Goal: Information Seeking & Learning: Learn about a topic

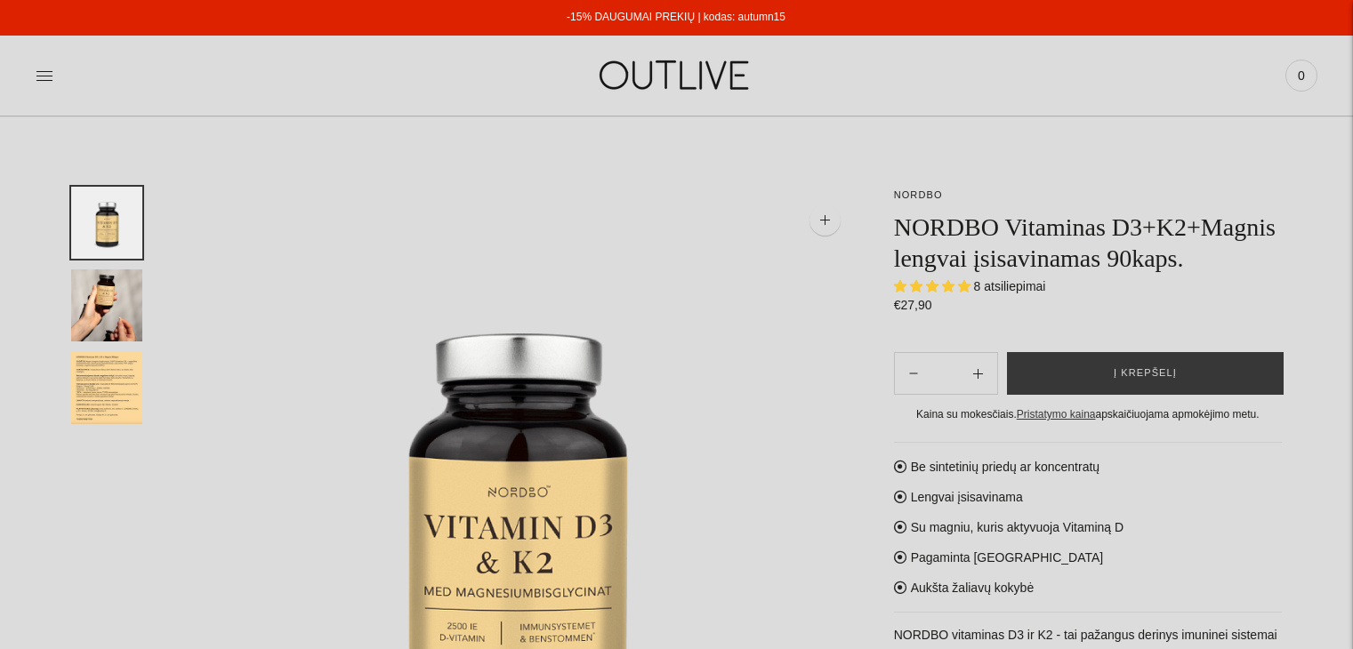
select select "**********"
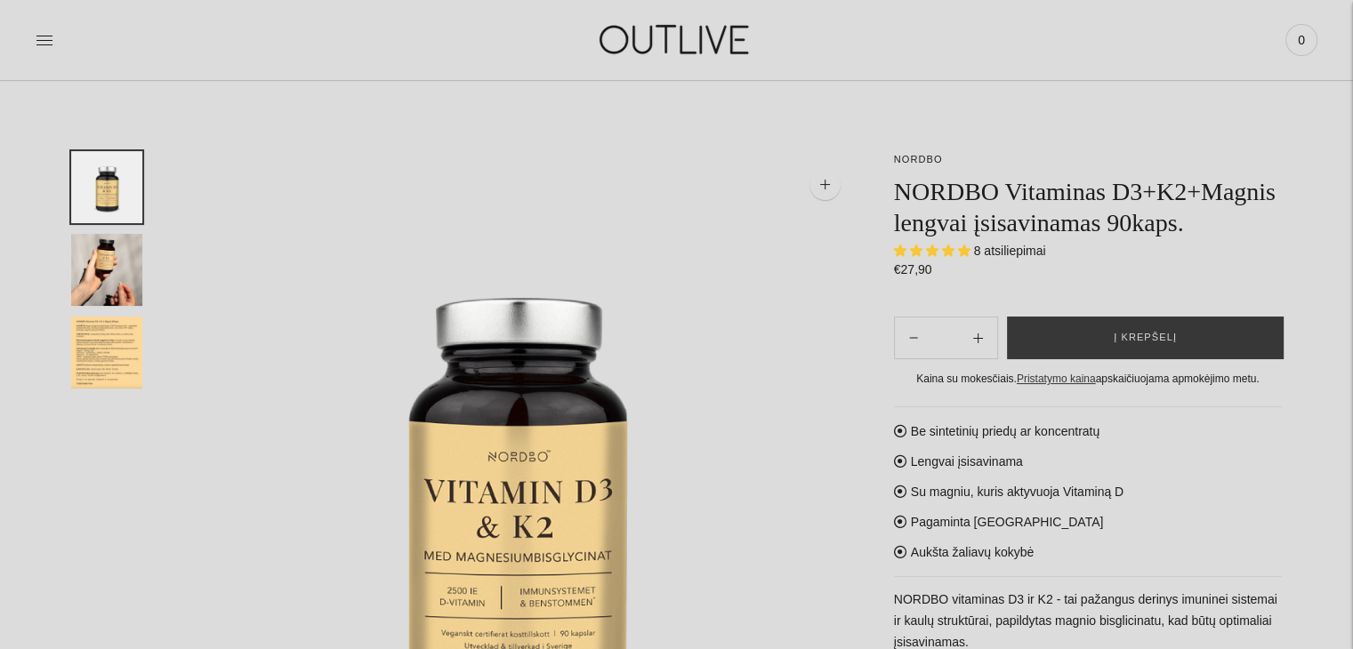
click at [104, 266] on img "Translation missing: en.general.accessibility.image_thumbail" at bounding box center [106, 270] width 71 height 72
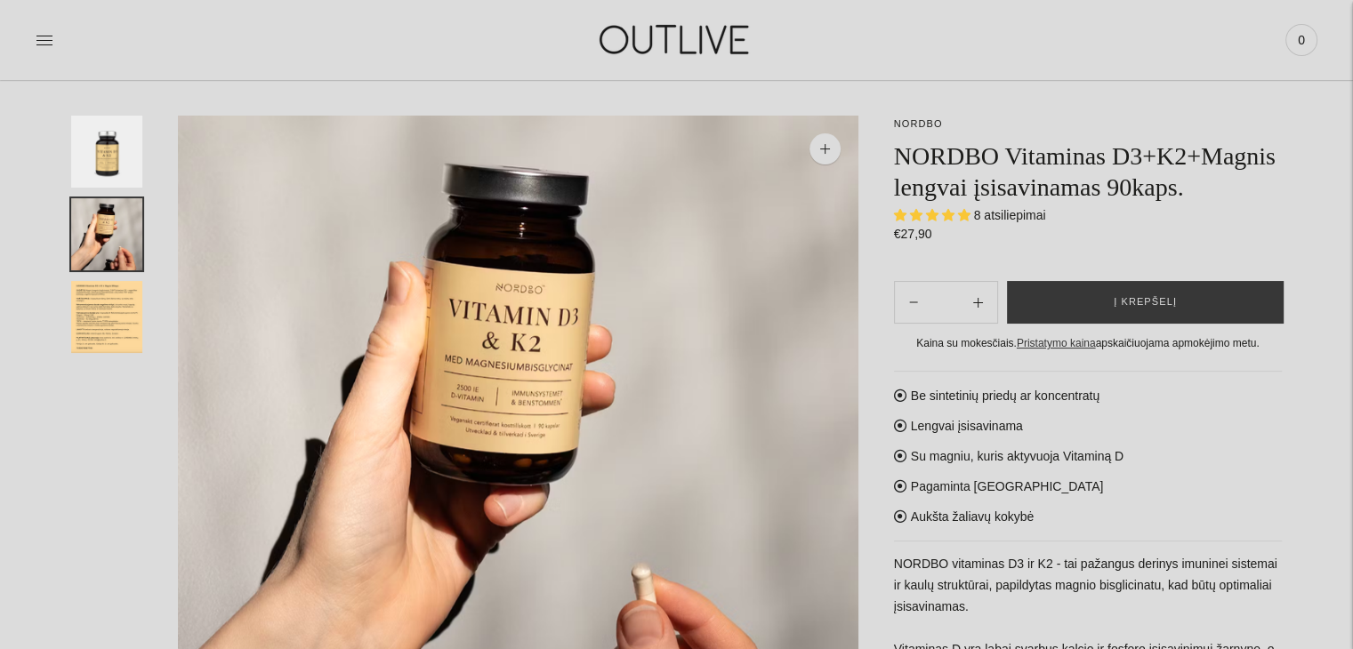
scroll to position [107, 0]
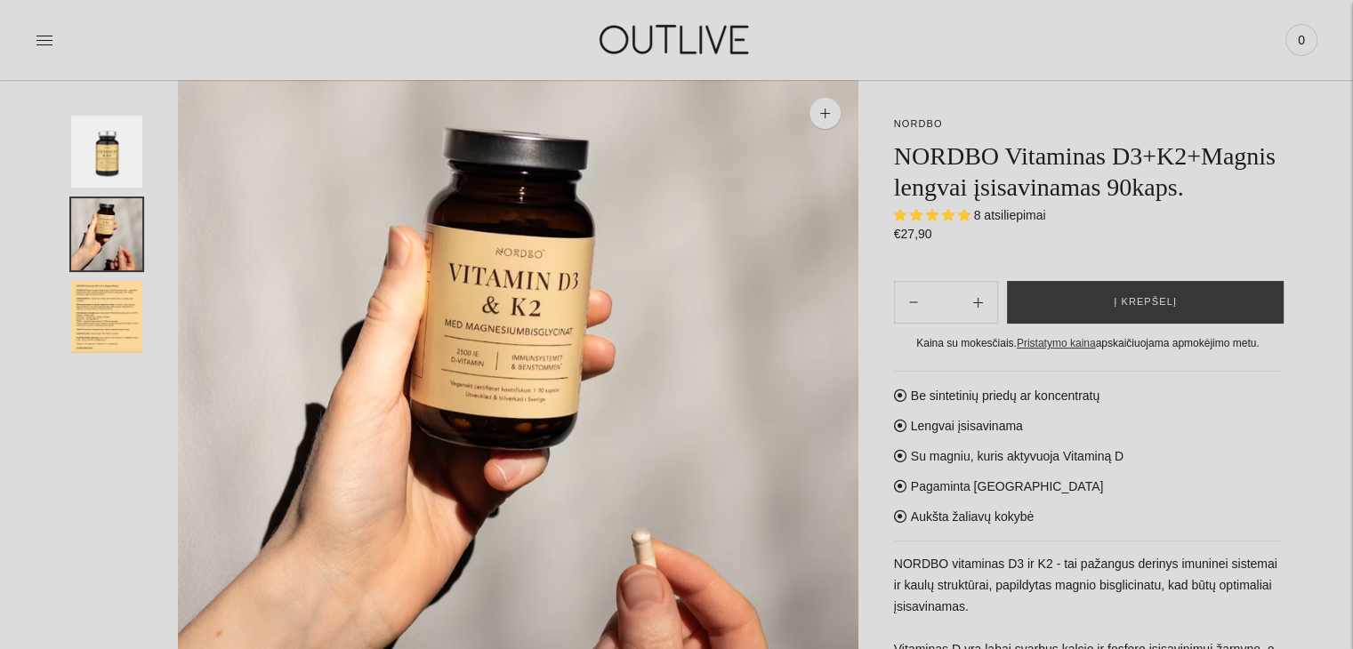
click at [93, 297] on img "Translation missing: en.general.accessibility.image_thumbail" at bounding box center [106, 317] width 71 height 72
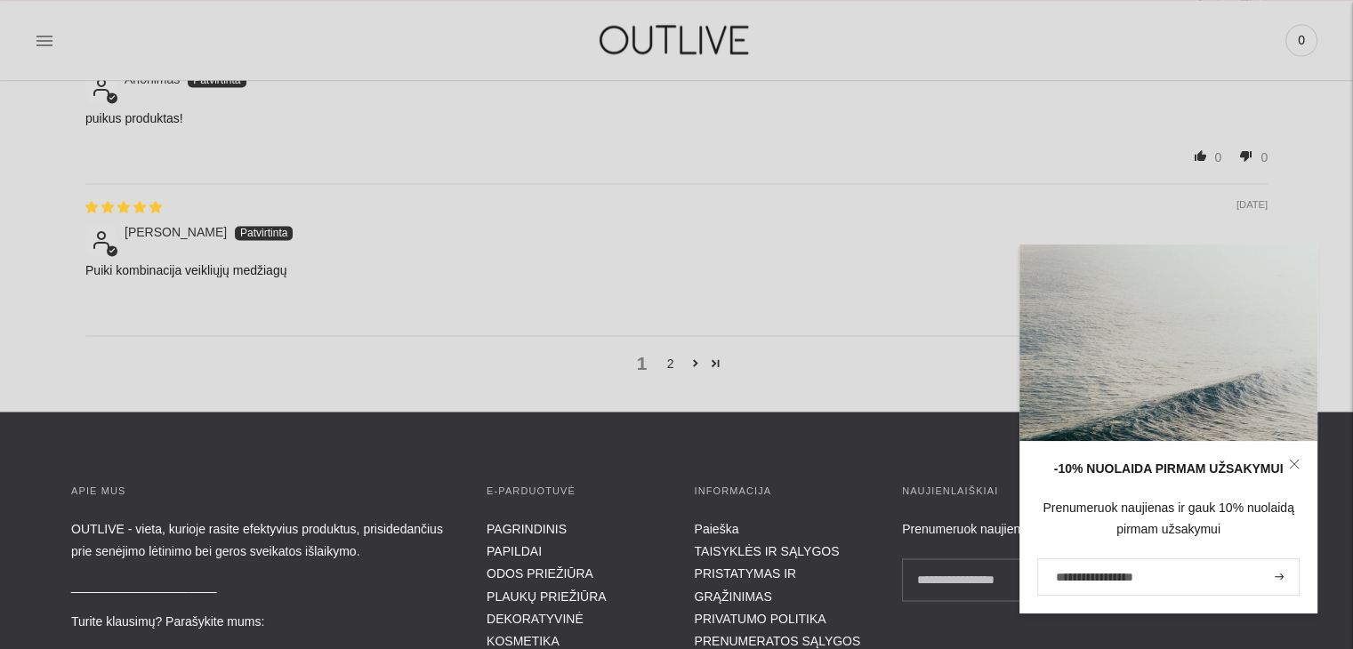
scroll to position [2739, 0]
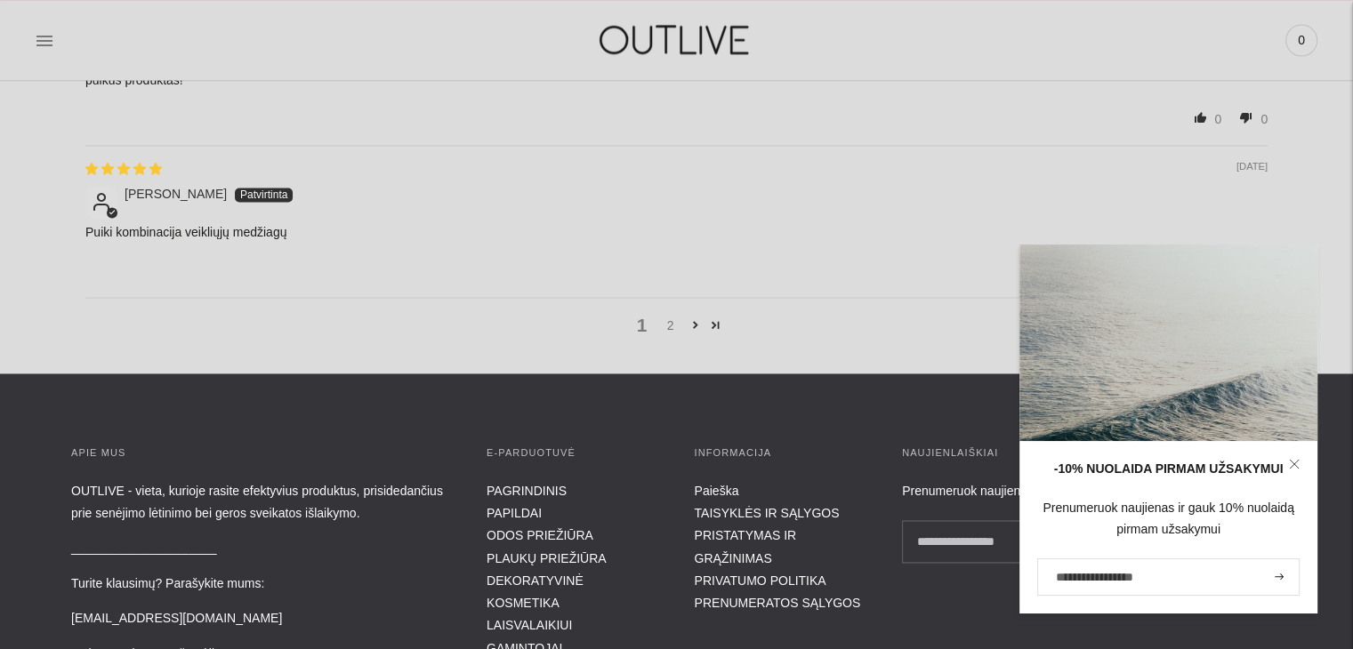
click at [666, 319] on link "2" at bounding box center [670, 326] width 28 height 20
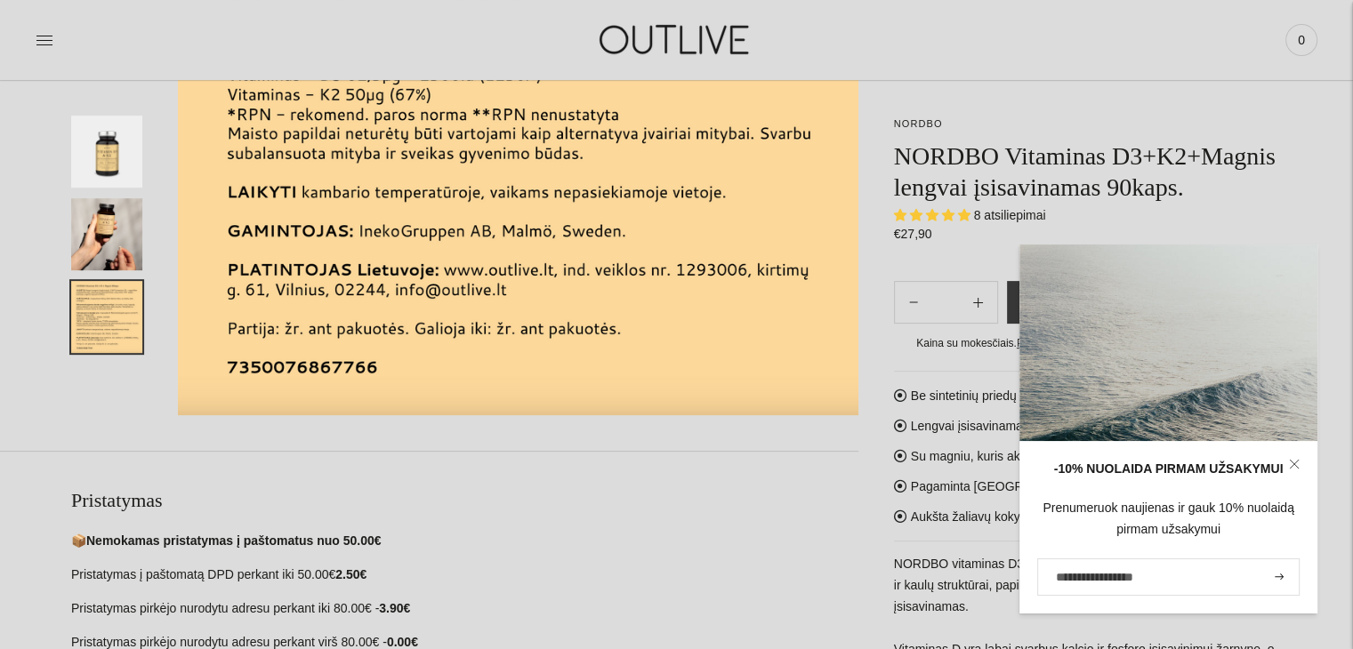
scroll to position [498, 0]
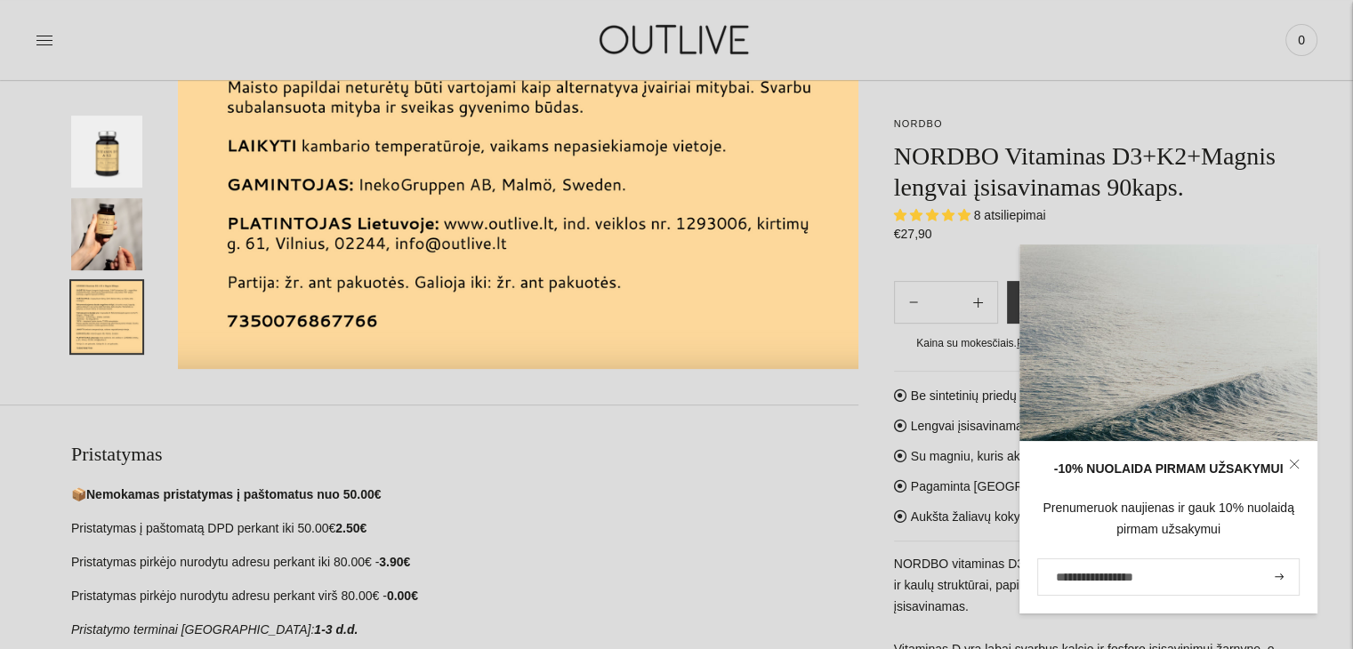
click at [791, 507] on div "📦 Nemokamas pristatymas į paštomatus nuo 50.00€ Pristatymas į paštomatą DPD per…" at bounding box center [464, 563] width 787 height 157
click at [1295, 461] on icon at bounding box center [1293, 464] width 11 height 11
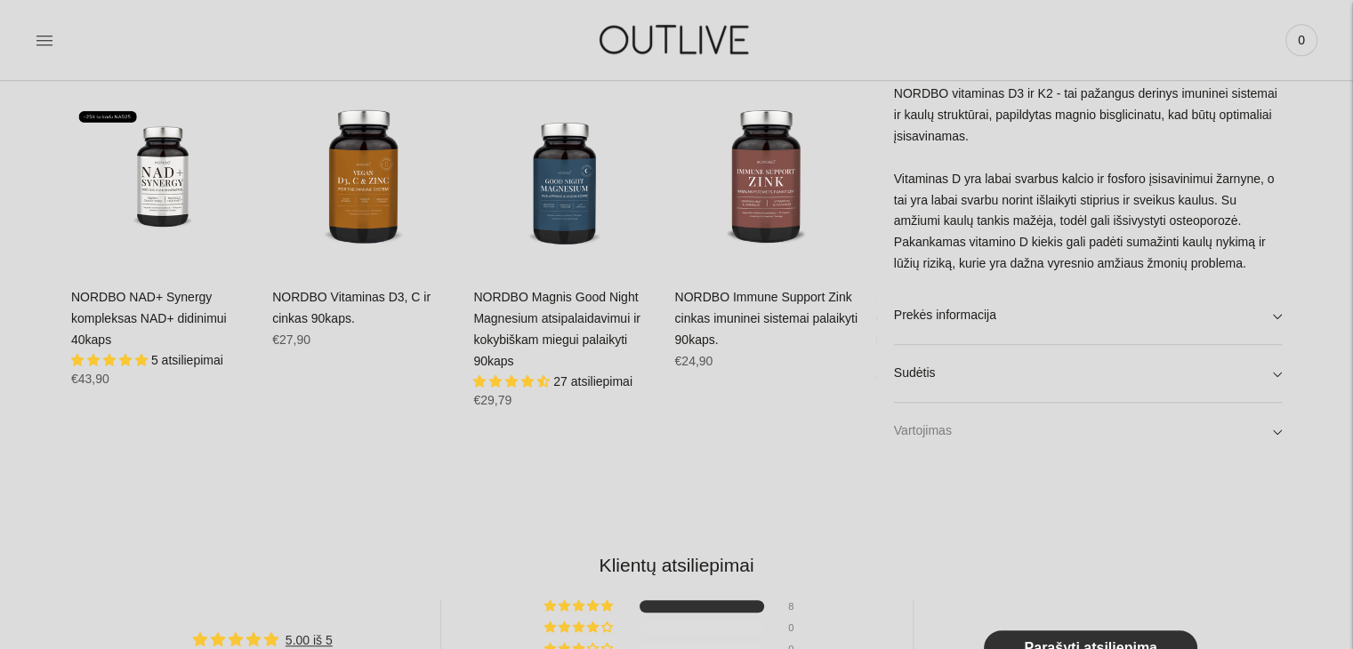
scroll to position [1174, 0]
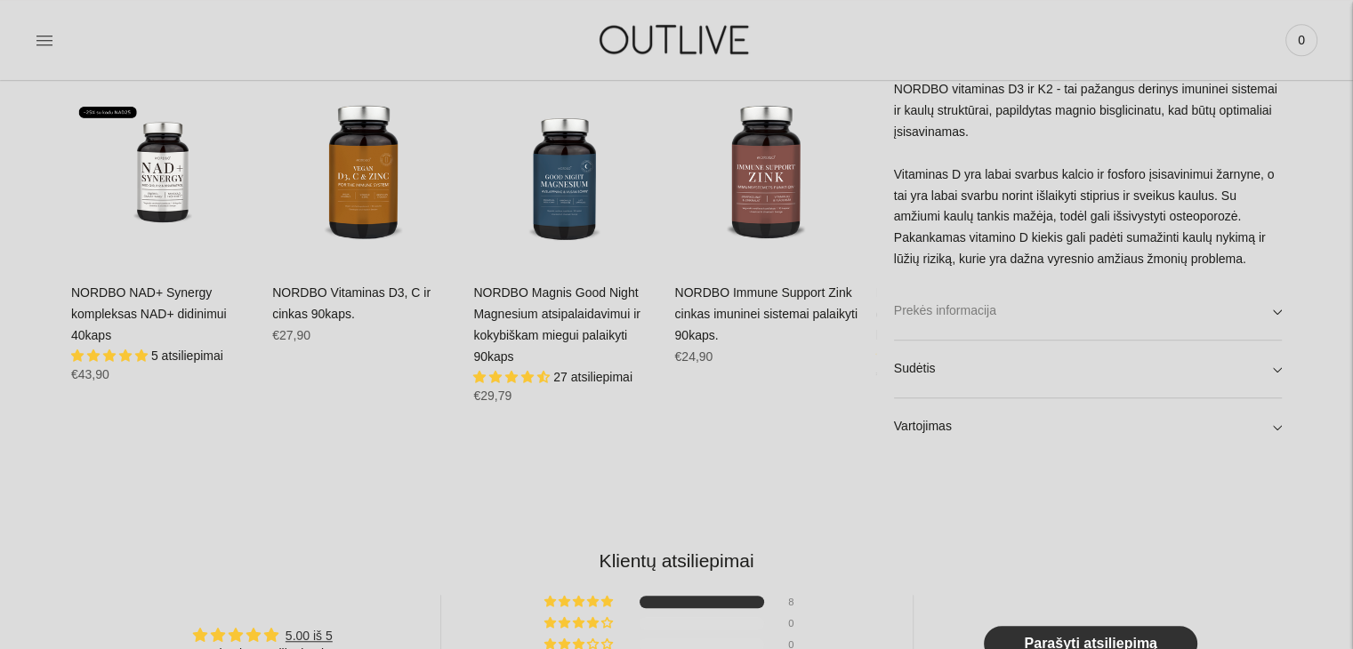
click at [957, 310] on link "Prekės informacija" at bounding box center [1088, 311] width 388 height 57
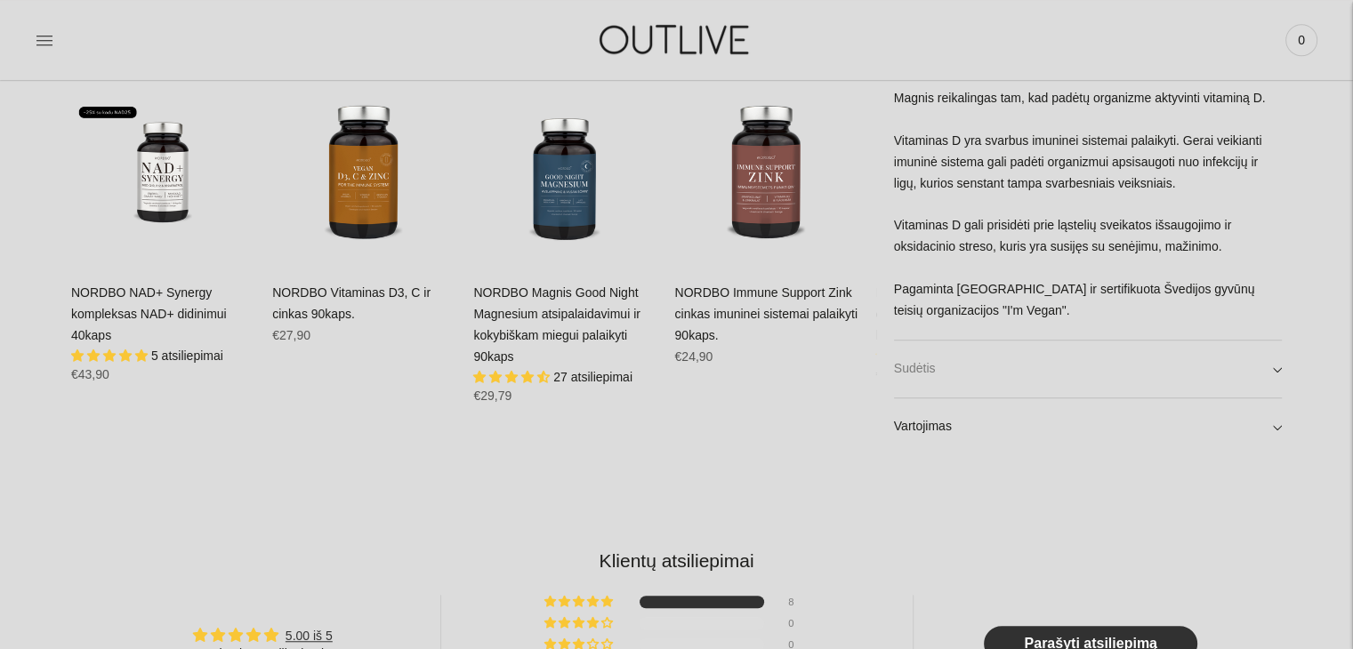
click at [938, 371] on link "Sudėtis" at bounding box center [1088, 369] width 388 height 57
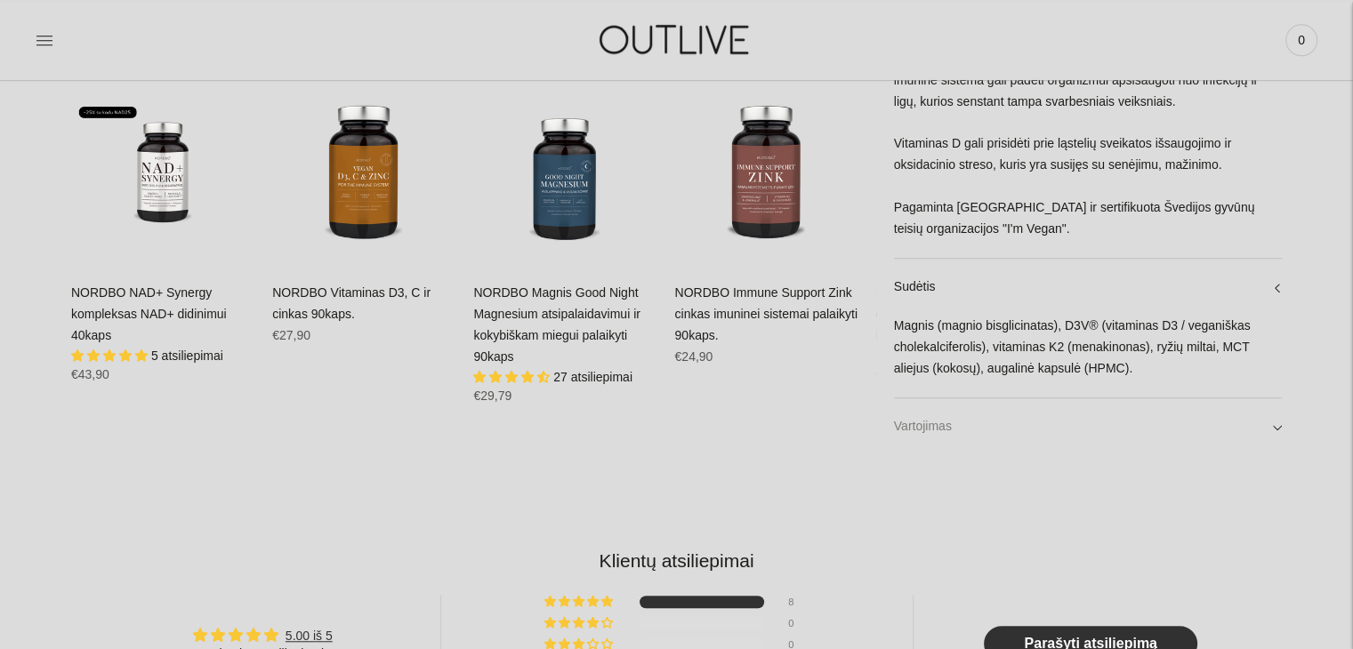
click at [933, 424] on link "Vartojimas" at bounding box center [1088, 426] width 388 height 57
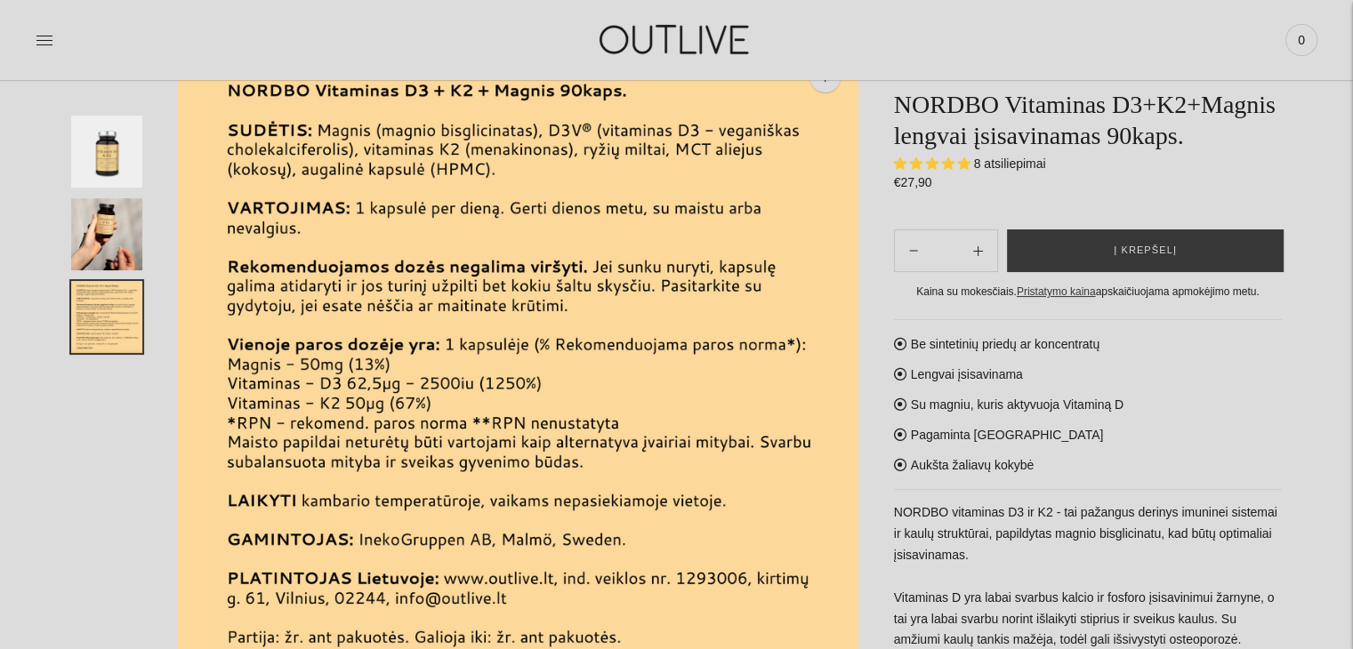
scroll to position [0, 0]
